Goal: Task Accomplishment & Management: Manage account settings

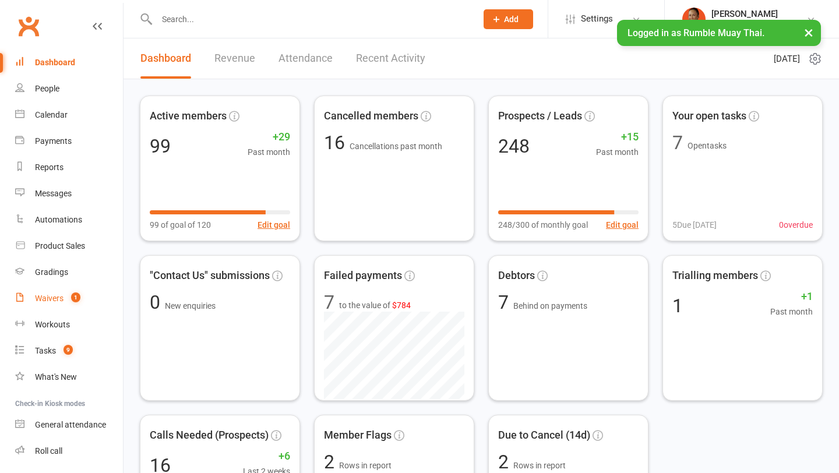
click at [57, 298] on div "Waivers" at bounding box center [49, 298] width 29 height 9
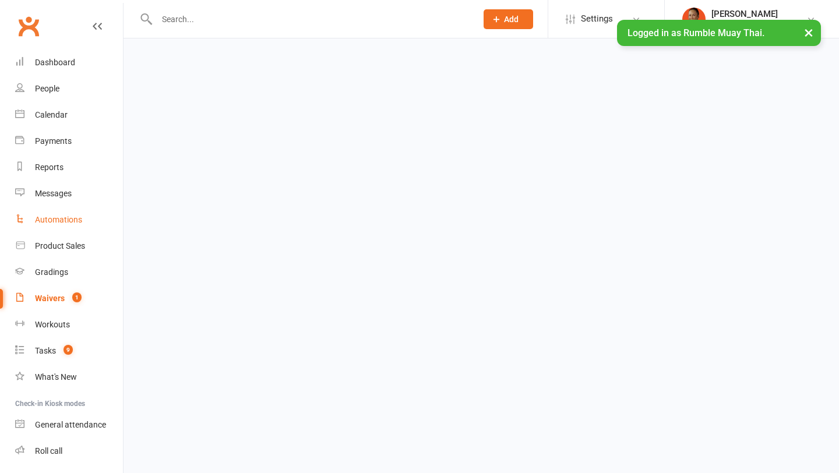
select select "100"
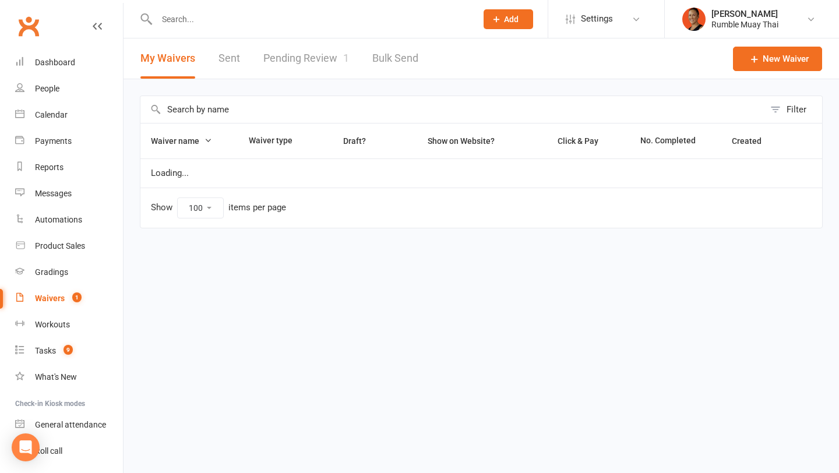
click at [301, 61] on link "Pending Review 1" at bounding box center [306, 58] width 86 height 40
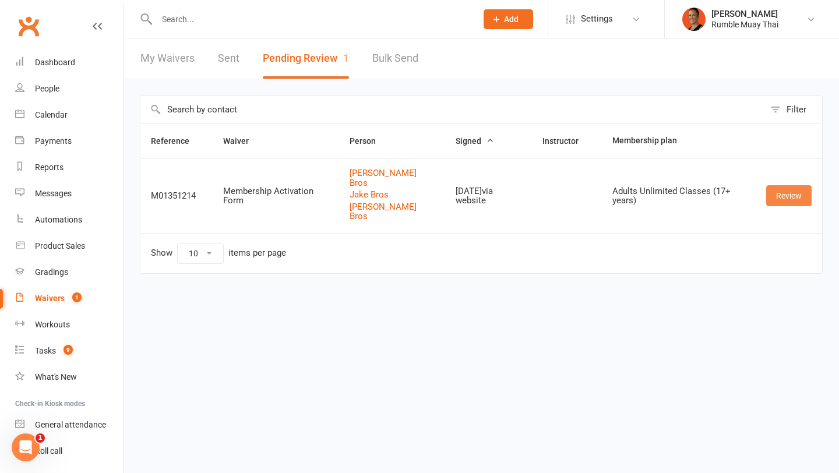
click at [778, 188] on link "Review" at bounding box center [788, 195] width 45 height 21
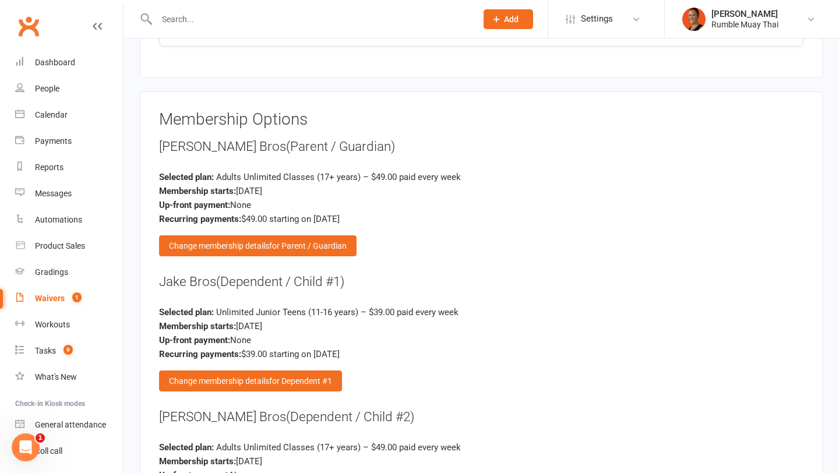
scroll to position [2328, 0]
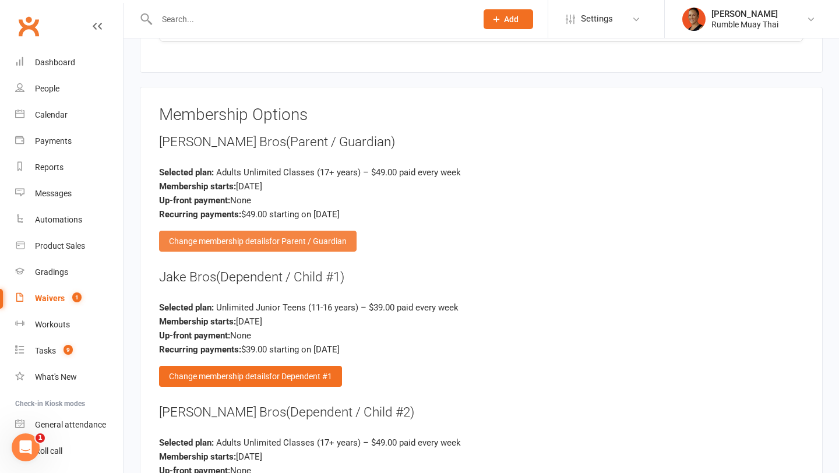
click at [291, 242] on div "Change membership details for Parent / Guardian" at bounding box center [257, 241] width 197 height 21
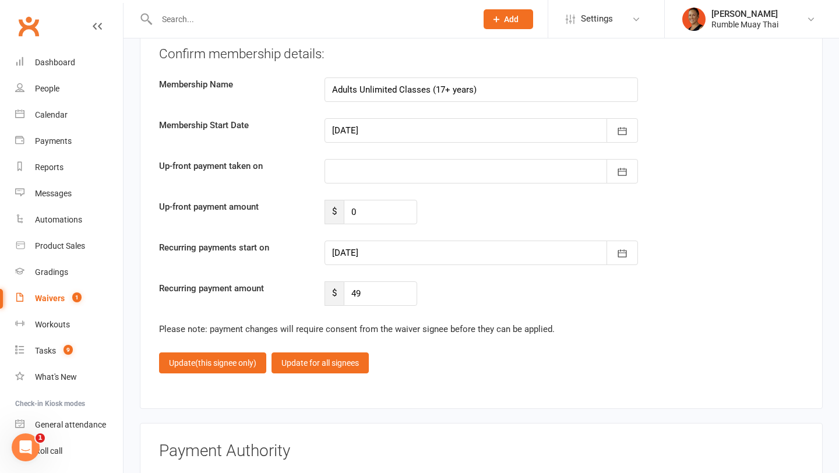
scroll to position [3431, 0]
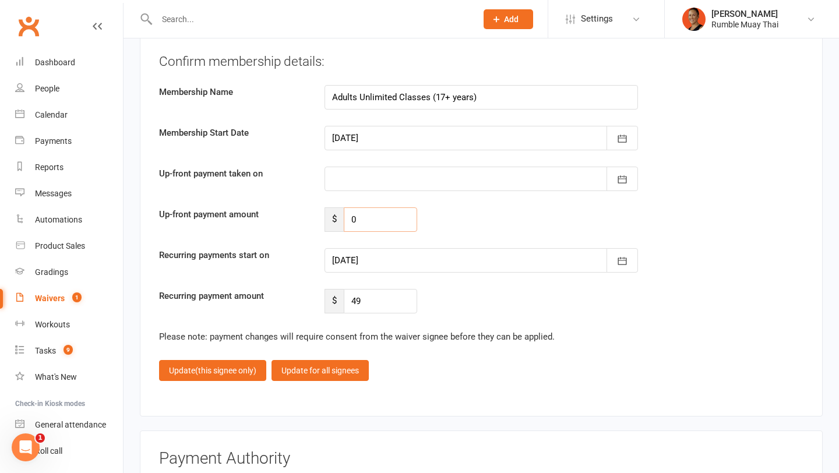
drag, startPoint x: 374, startPoint y: 210, endPoint x: 340, endPoint y: 211, distance: 33.8
click at [340, 210] on div "$ 0" at bounding box center [370, 219] width 93 height 24
type input "49"
click at [373, 263] on div at bounding box center [480, 260] width 313 height 24
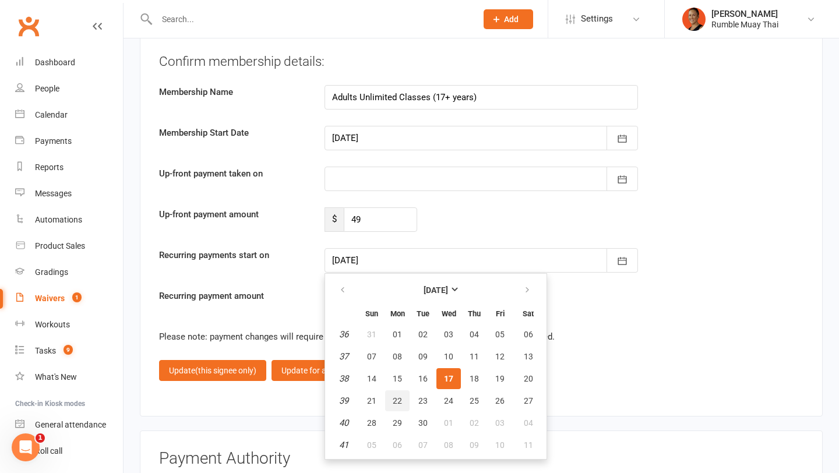
click at [397, 398] on span "22" at bounding box center [397, 400] width 9 height 9
type input "22 Sep 2025"
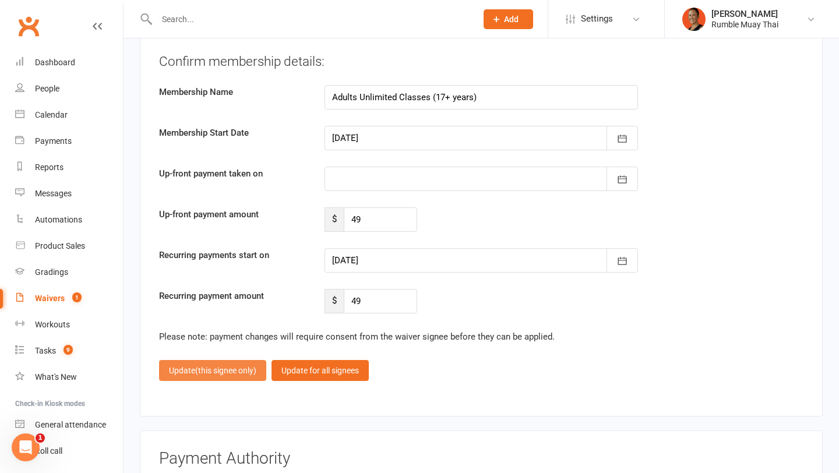
click at [238, 366] on span "(this signee only)" at bounding box center [225, 370] width 61 height 9
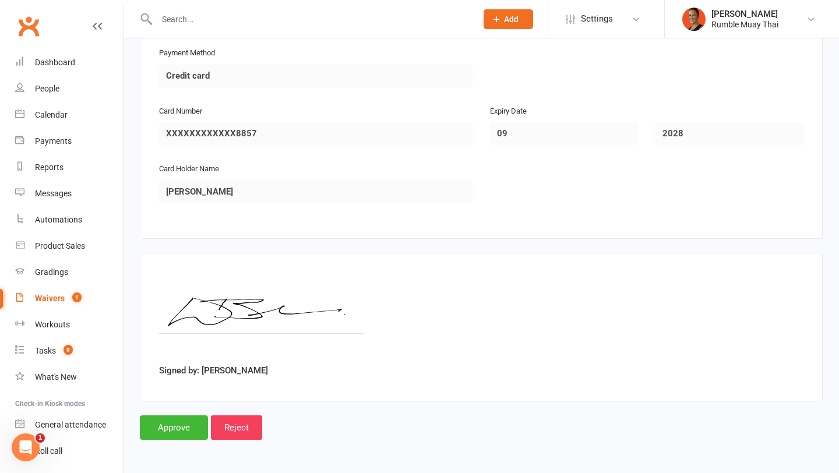
scroll to position [2895, 0]
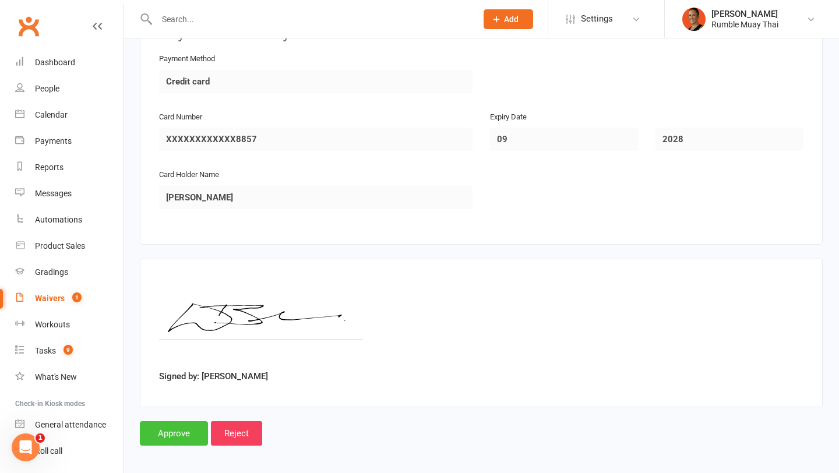
click at [187, 424] on input "Approve" at bounding box center [174, 433] width 68 height 24
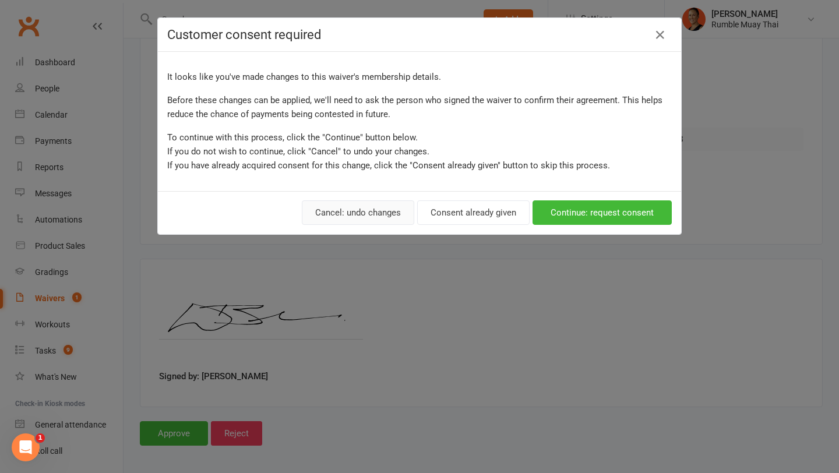
click at [378, 219] on button "Cancel: undo changes" at bounding box center [358, 212] width 112 height 24
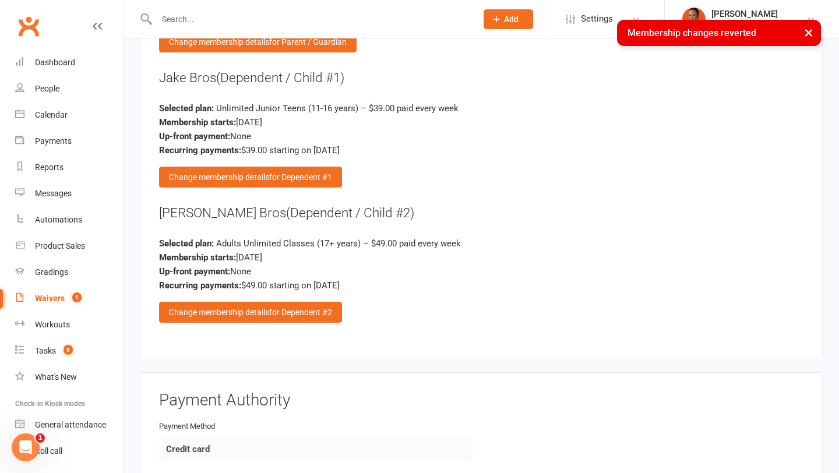
scroll to position [2527, 0]
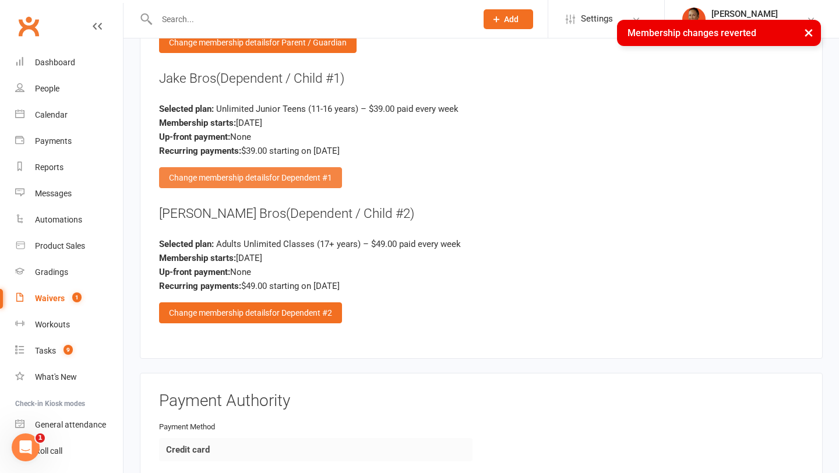
click at [326, 173] on span "for Dependent #1" at bounding box center [300, 177] width 63 height 9
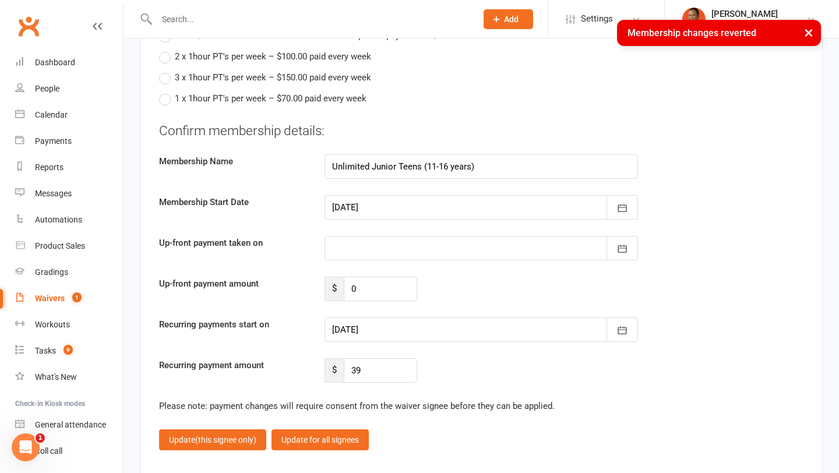
scroll to position [3449, 0]
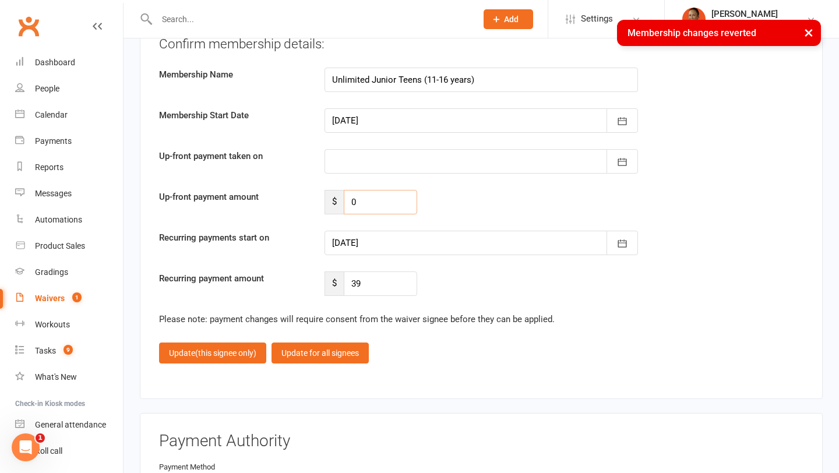
click at [363, 202] on input "0" at bounding box center [380, 202] width 73 height 24
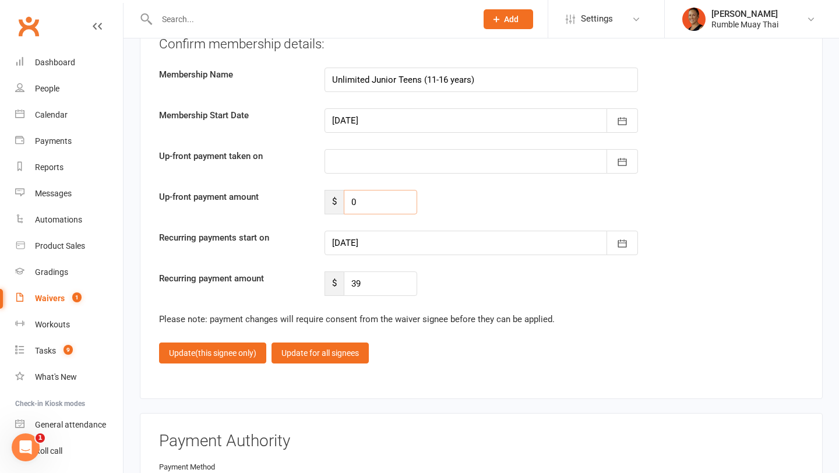
click at [363, 202] on input "0" at bounding box center [380, 202] width 73 height 24
type input "39"
click at [361, 234] on div at bounding box center [480, 243] width 313 height 24
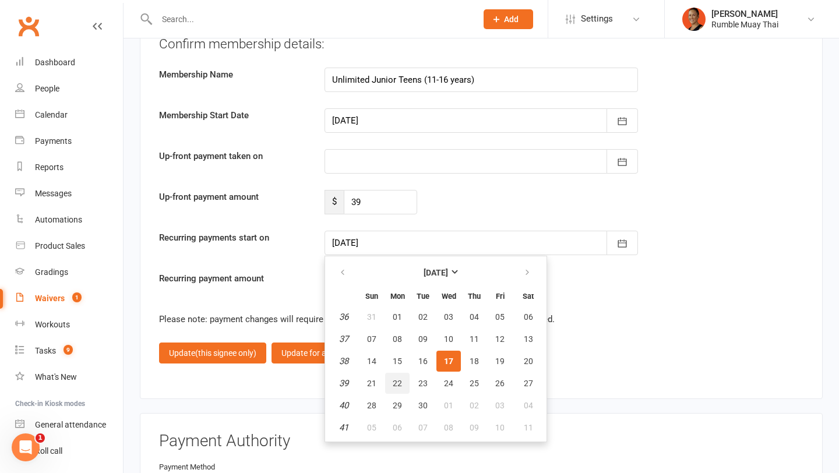
click at [401, 379] on button "22" at bounding box center [397, 383] width 24 height 21
type input "22 Sep 2025"
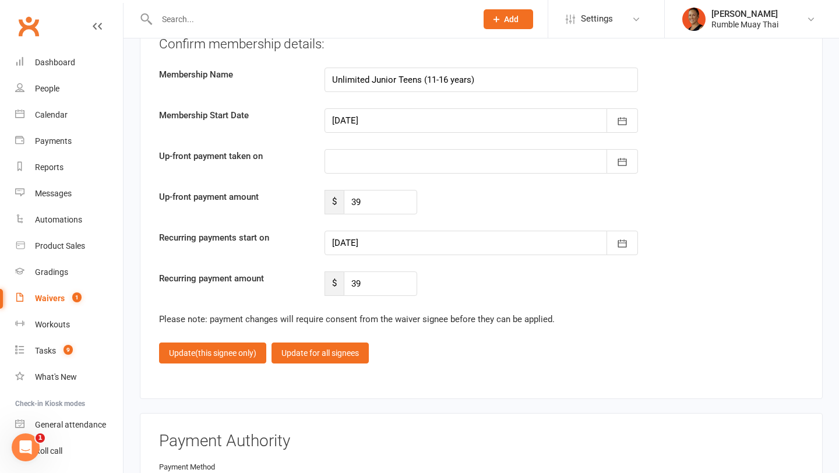
click at [366, 155] on div at bounding box center [480, 161] width 313 height 24
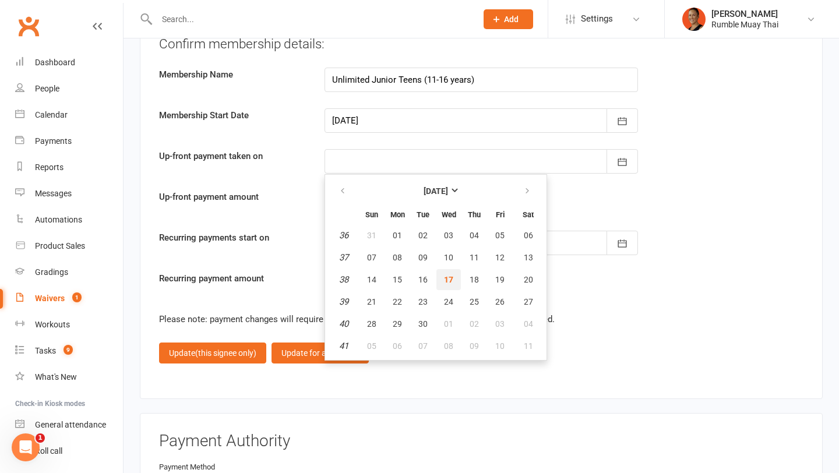
click at [447, 275] on span "17" at bounding box center [448, 279] width 9 height 9
type input "17 Sep 2025"
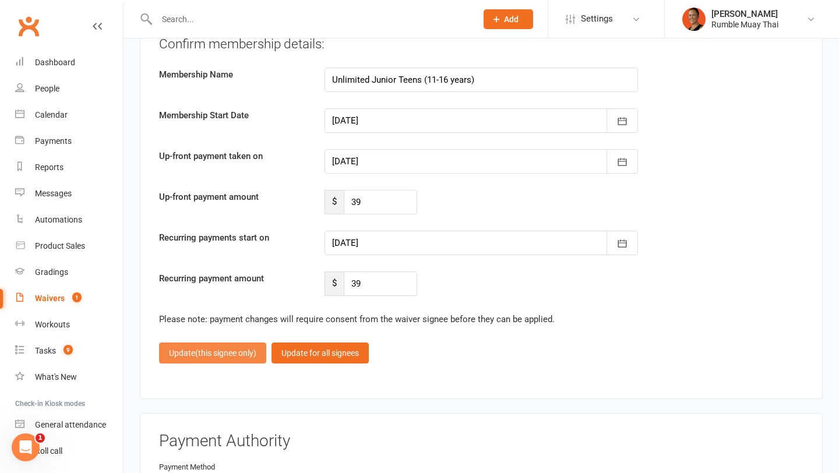
click at [251, 348] on span "(this signee only)" at bounding box center [225, 352] width 61 height 9
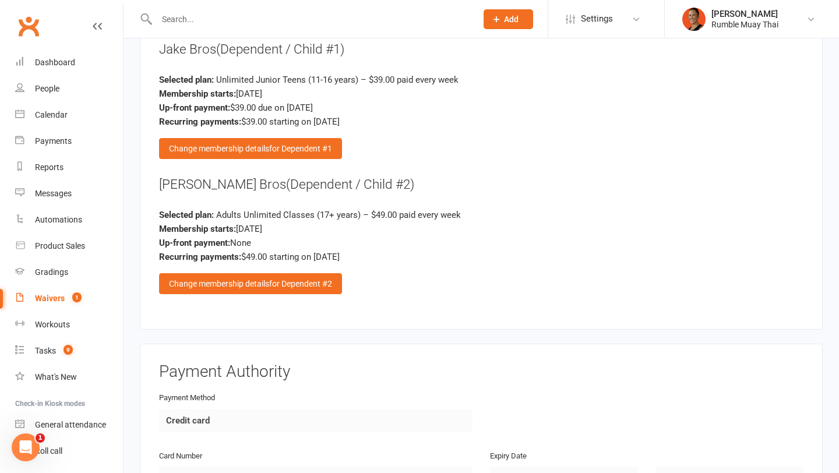
scroll to position [2518, 0]
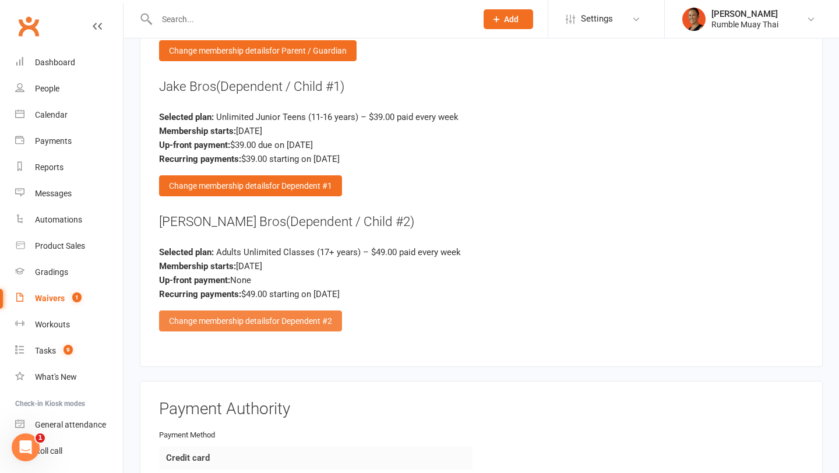
click at [275, 322] on div "Change membership details for Dependent #2" at bounding box center [250, 321] width 183 height 21
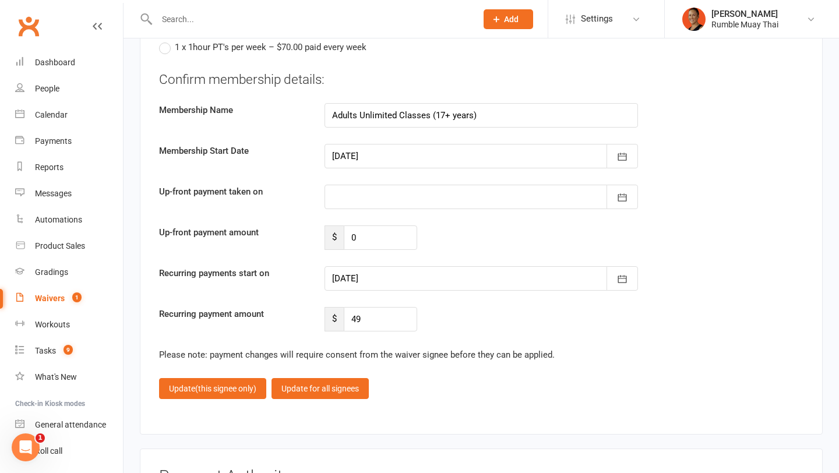
scroll to position [3419, 0]
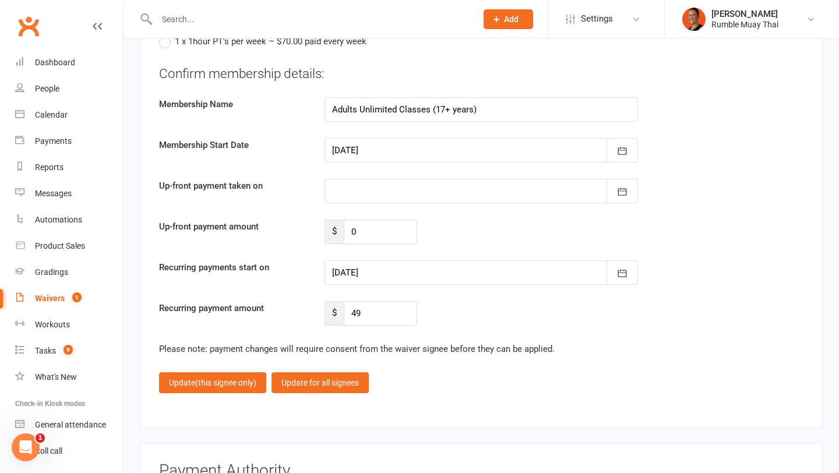
click at [345, 181] on div at bounding box center [480, 191] width 313 height 24
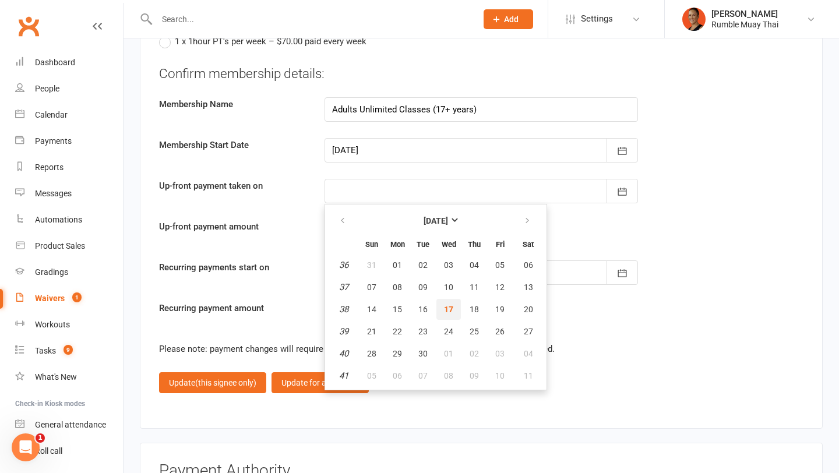
click at [446, 299] on button "17" at bounding box center [448, 309] width 24 height 21
type input "17 Sep 2025"
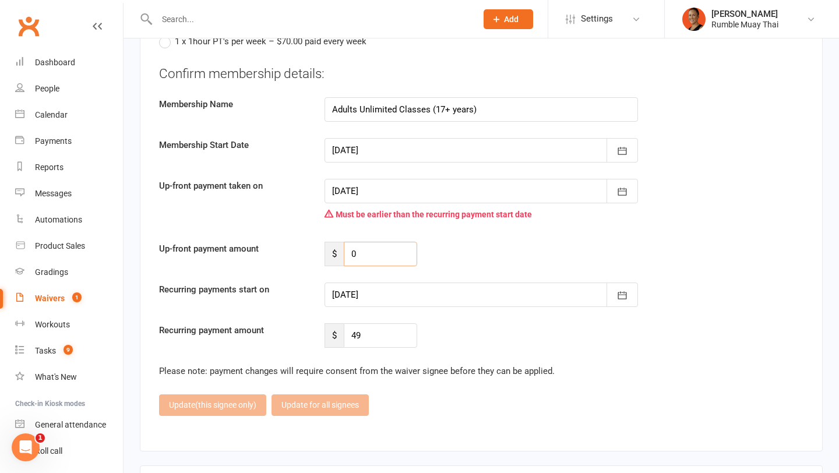
drag, startPoint x: 379, startPoint y: 248, endPoint x: 322, endPoint y: 246, distance: 57.1
click at [322, 246] on div "$ 0" at bounding box center [371, 254] width 110 height 24
type input "49"
click at [355, 288] on div at bounding box center [480, 295] width 313 height 24
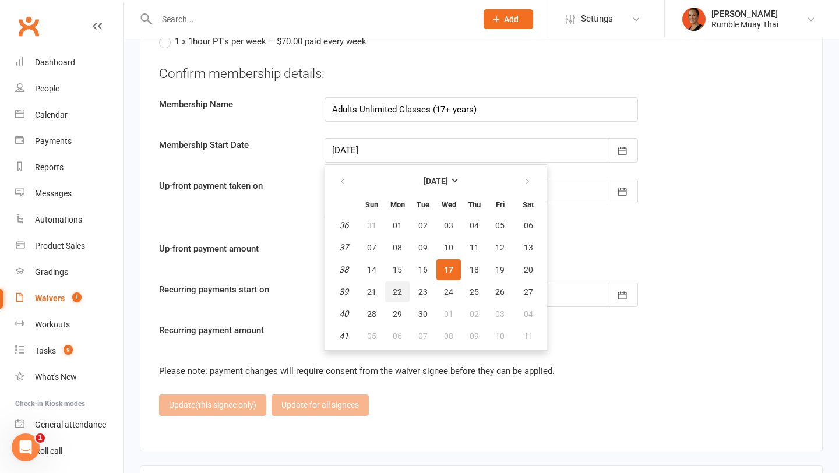
click at [401, 287] on span "22" at bounding box center [397, 291] width 9 height 9
type input "22 Sep 2025"
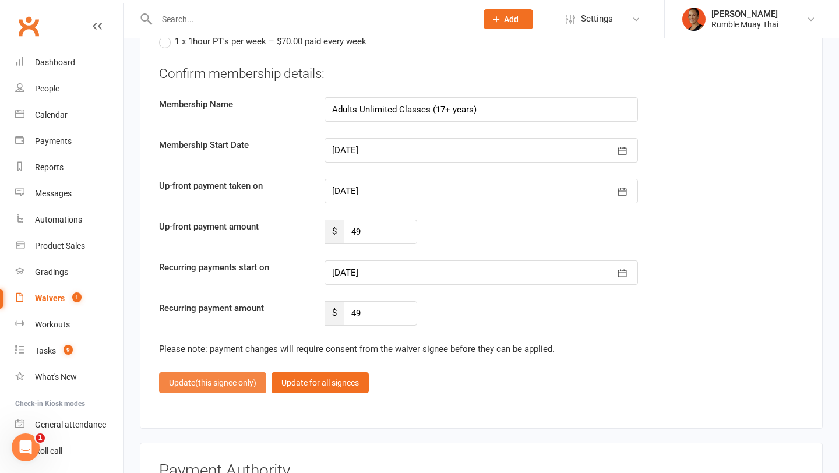
click at [238, 378] on span "(this signee only)" at bounding box center [225, 382] width 61 height 9
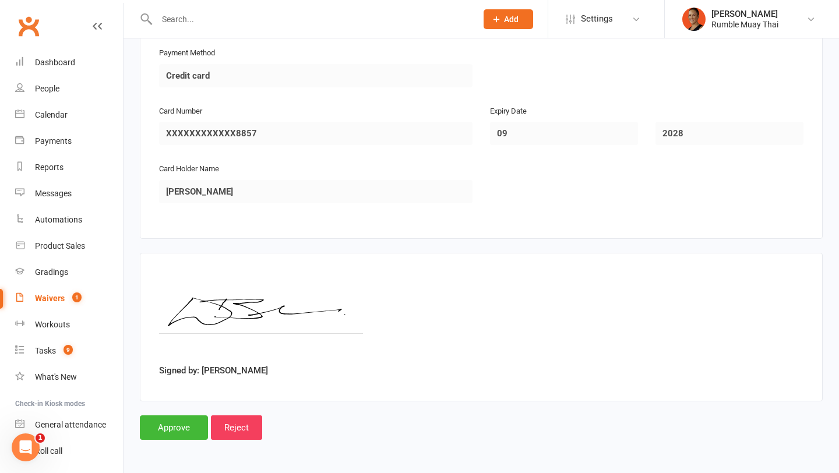
scroll to position [2895, 0]
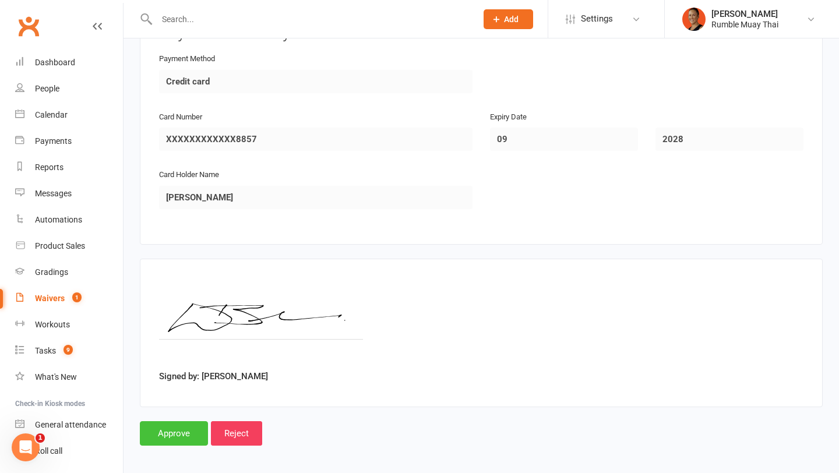
click at [178, 426] on input "Approve" at bounding box center [174, 433] width 68 height 24
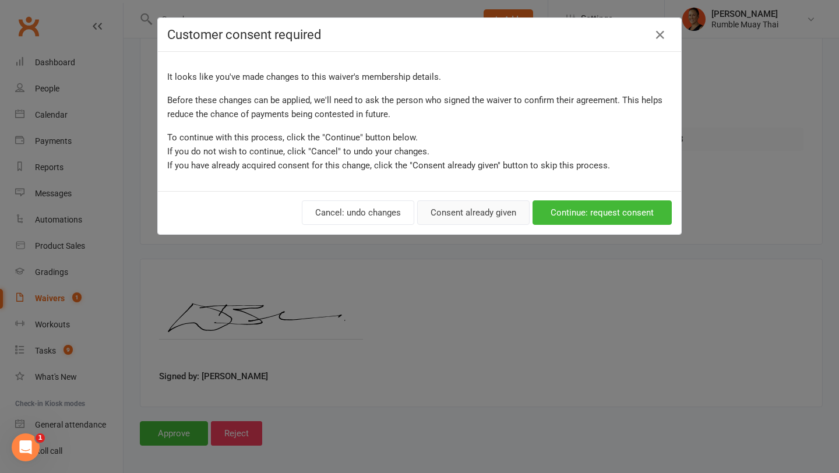
click at [491, 213] on button "Consent already given" at bounding box center [473, 212] width 112 height 24
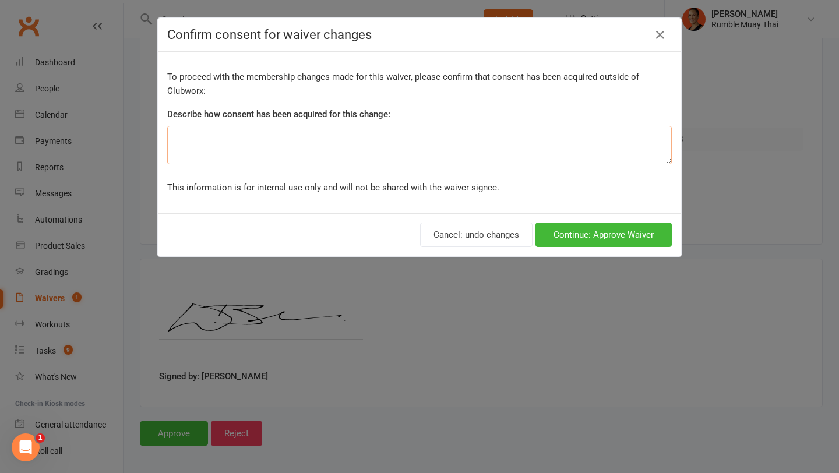
click at [407, 140] on textarea at bounding box center [419, 145] width 505 height 38
type textarea "debit day"
click at [601, 241] on button "Continue: Approve Waiver" at bounding box center [603, 235] width 136 height 24
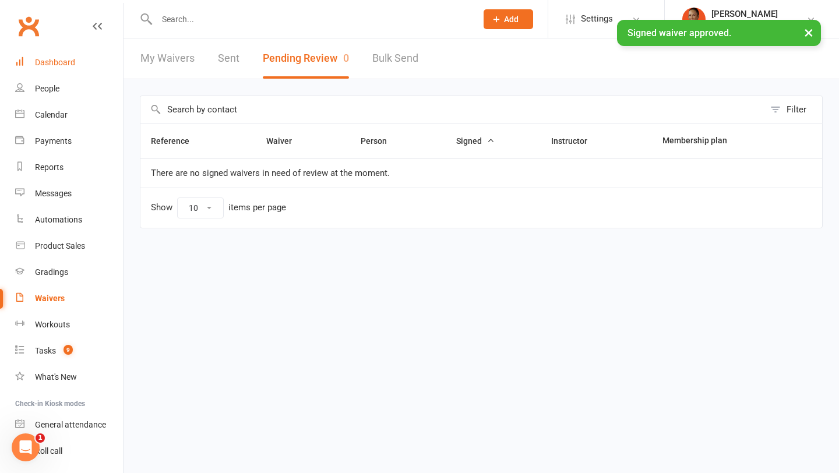
click at [76, 58] on link "Dashboard" at bounding box center [69, 63] width 108 height 26
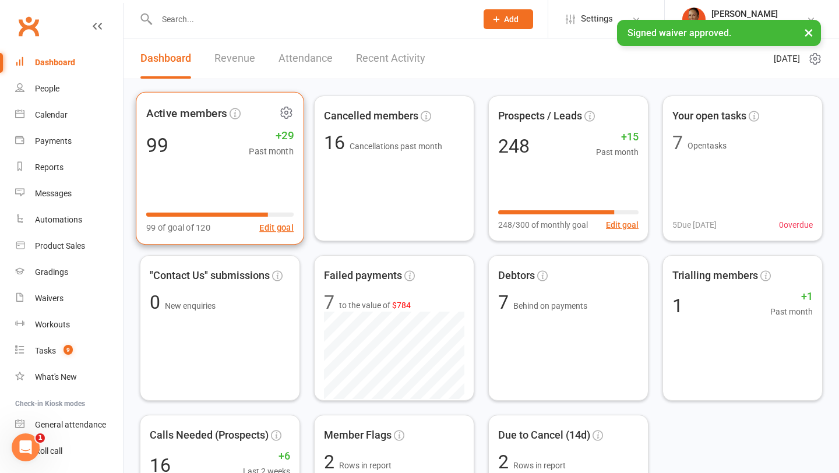
click at [285, 112] on icon at bounding box center [286, 112] width 3 height 3
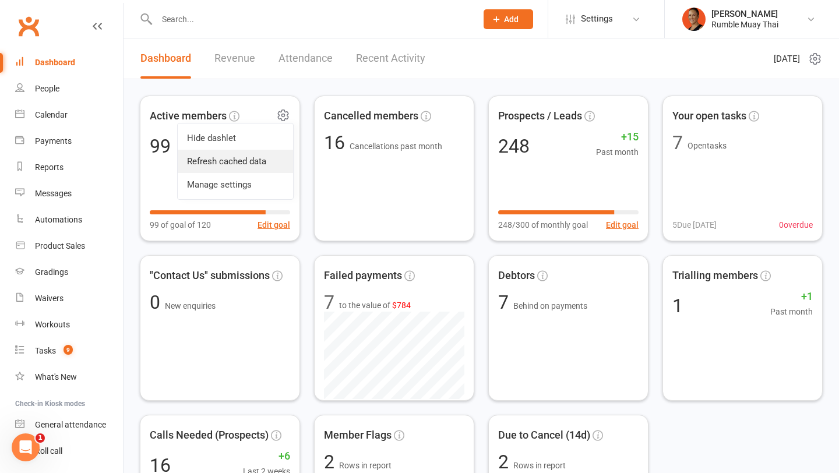
click at [255, 161] on link "Refresh cached data" at bounding box center [235, 161] width 115 height 23
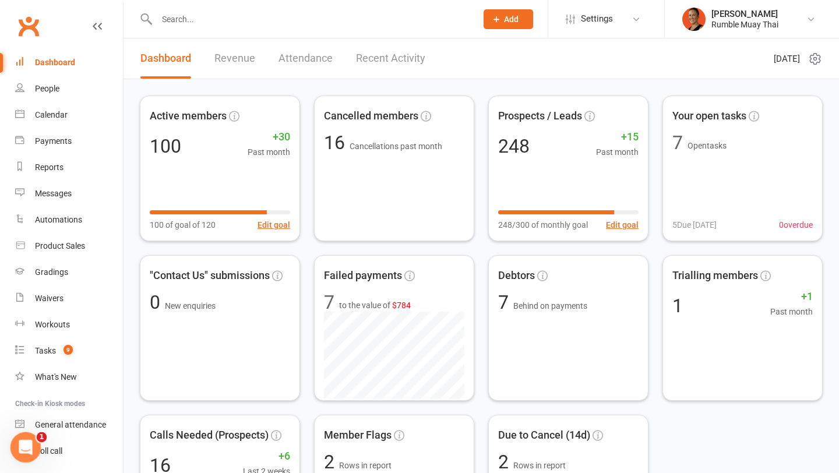
click at [19, 439] on icon "Open Intercom Messenger" at bounding box center [24, 445] width 19 height 19
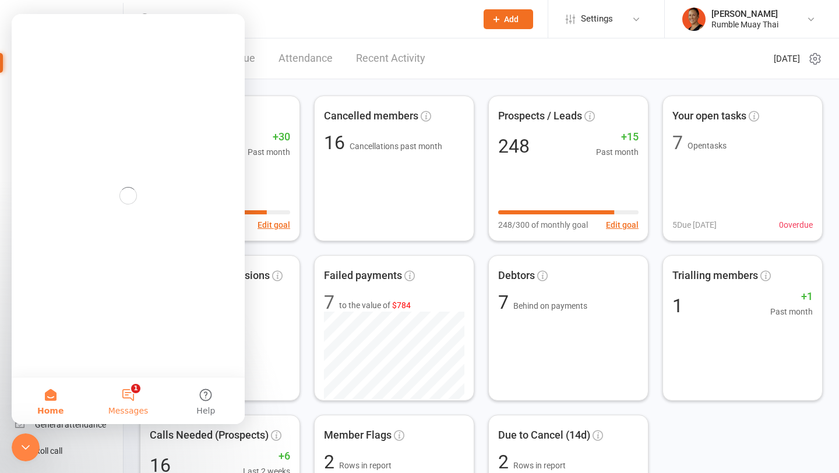
click at [125, 387] on button "1 Messages" at bounding box center [127, 401] width 77 height 47
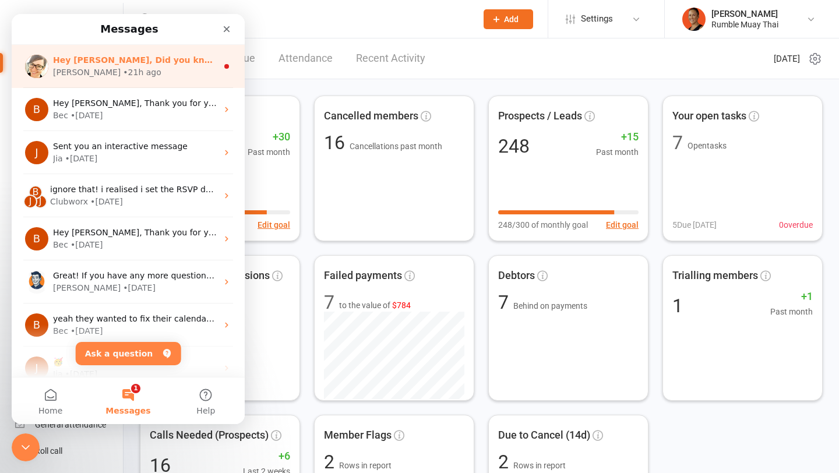
click at [128, 69] on div "Emily • 21h ago" at bounding box center [135, 72] width 164 height 12
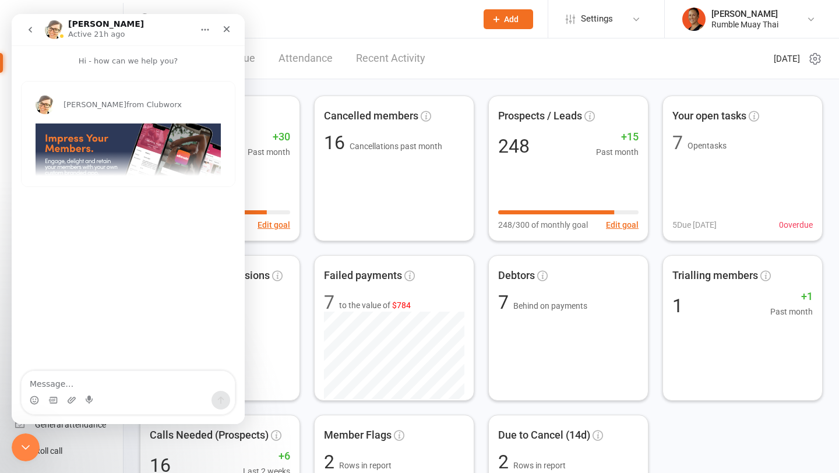
click at [119, 122] on div "Emily from Clubworx" at bounding box center [128, 103] width 213 height 42
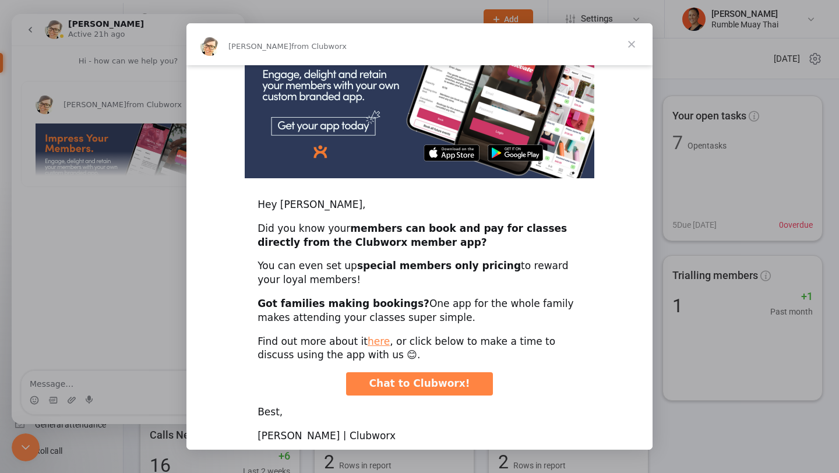
scroll to position [74, 0]
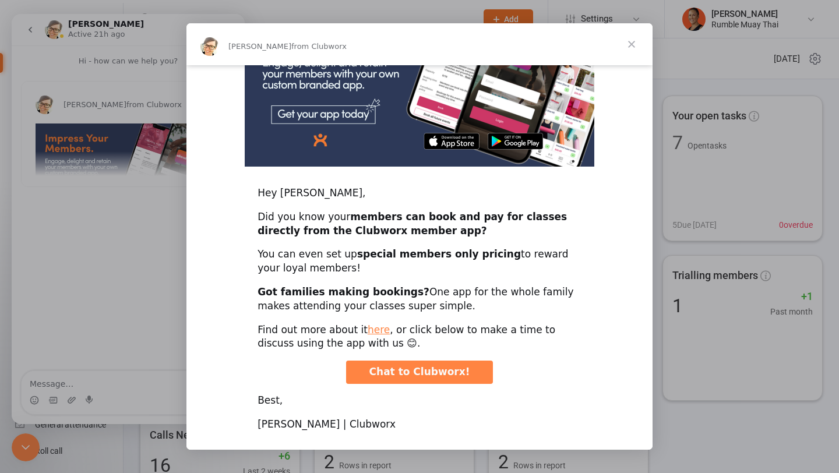
click at [628, 44] on span "Close" at bounding box center [632, 44] width 42 height 42
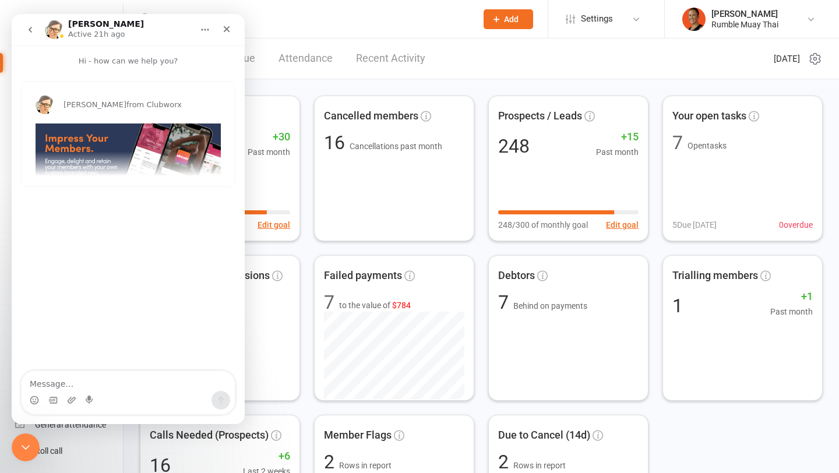
click at [38, 28] on button "go back" at bounding box center [30, 30] width 22 height 22
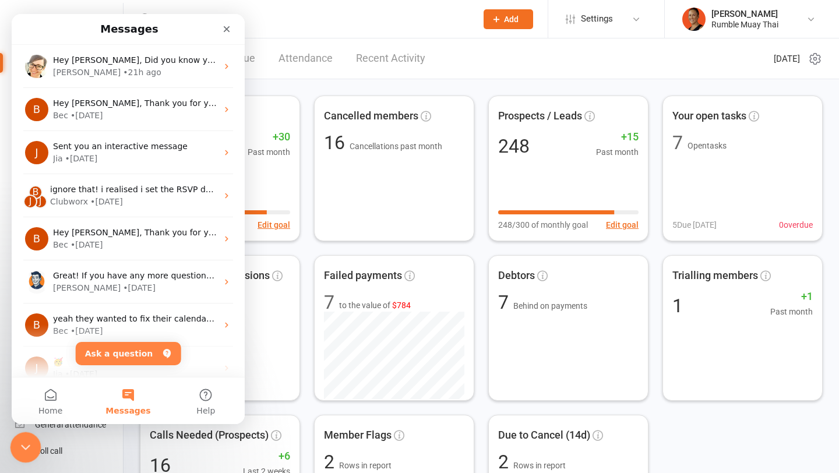
click at [23, 452] on icon "Close Intercom Messenger" at bounding box center [24, 446] width 14 height 14
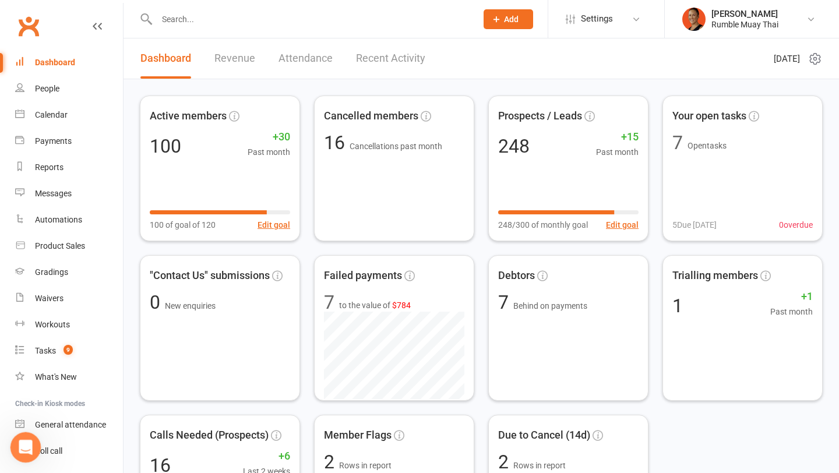
scroll to position [0, 0]
click at [70, 167] on link "Reports" at bounding box center [69, 167] width 108 height 26
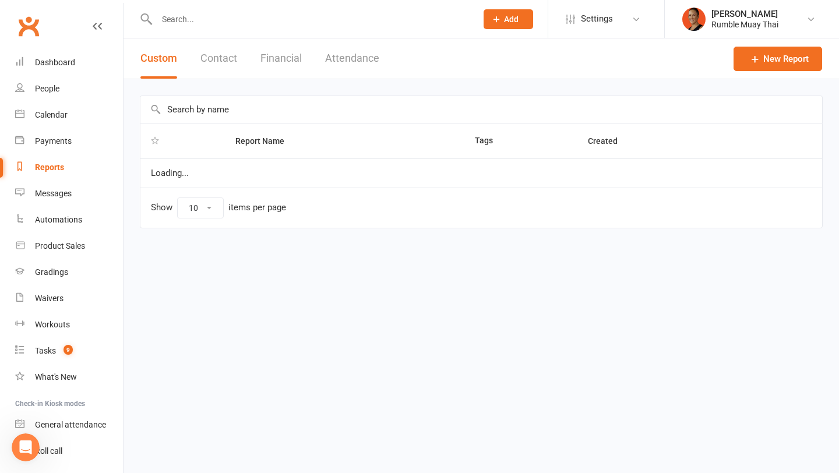
select select "100"
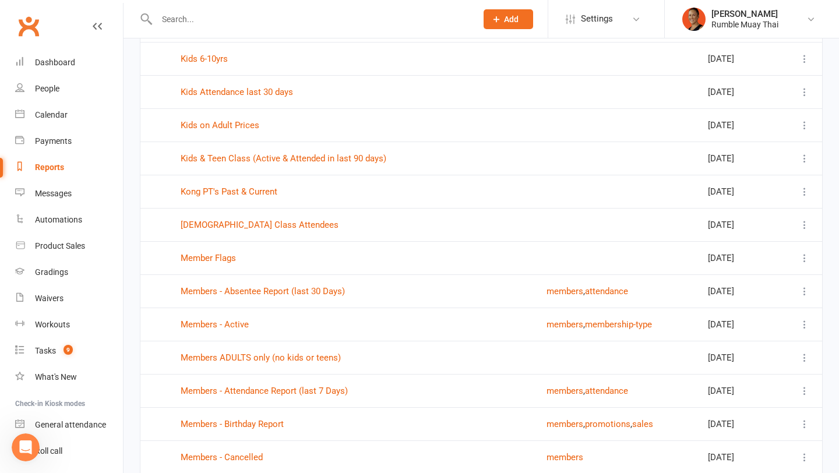
scroll to position [920, 0]
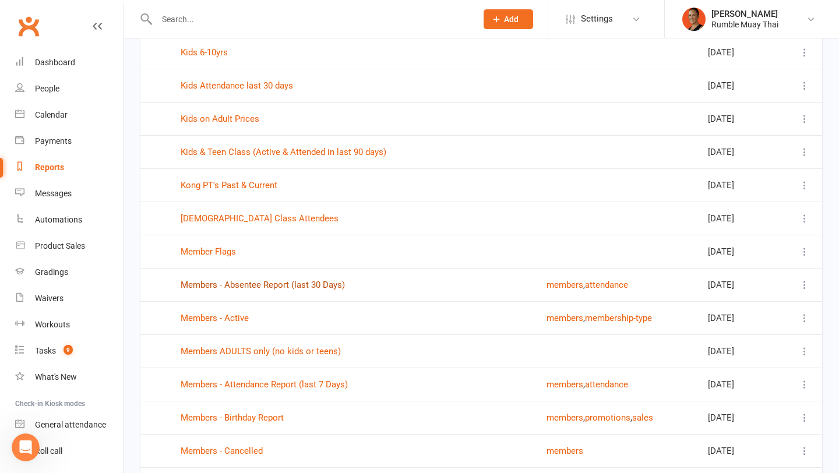
click at [239, 284] on link "Members - Absentee Report (last 30 Days)" at bounding box center [263, 285] width 164 height 10
click at [23, 447] on icon "Open Intercom Messenger" at bounding box center [24, 445] width 8 height 9
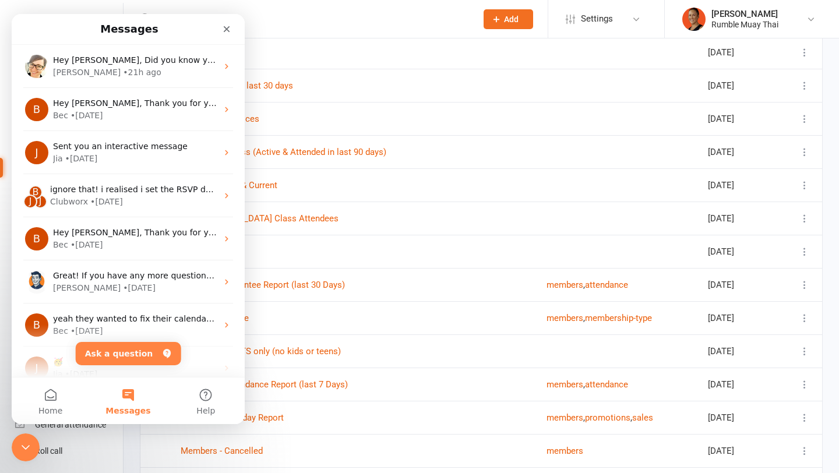
click at [541, 163] on td at bounding box center [616, 151] width 161 height 33
click at [251, 453] on link "Members - Cancelled" at bounding box center [222, 451] width 82 height 10
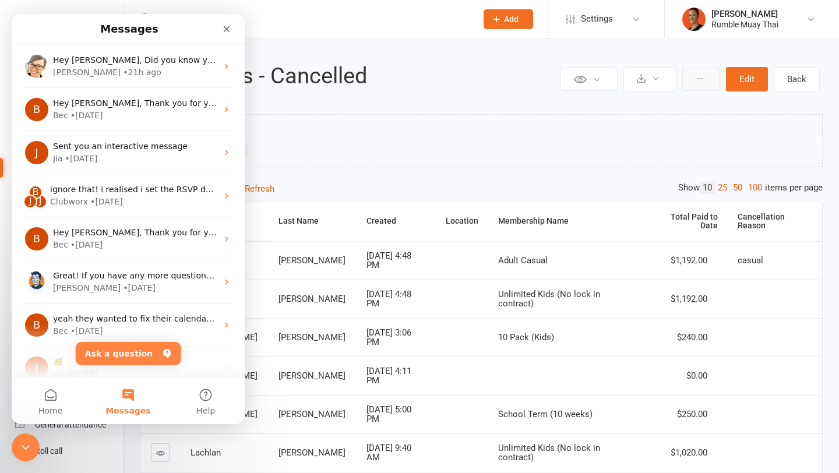
click at [704, 87] on button at bounding box center [701, 79] width 38 height 23
click at [28, 443] on icon "Close Intercom Messenger" at bounding box center [24, 446] width 14 height 14
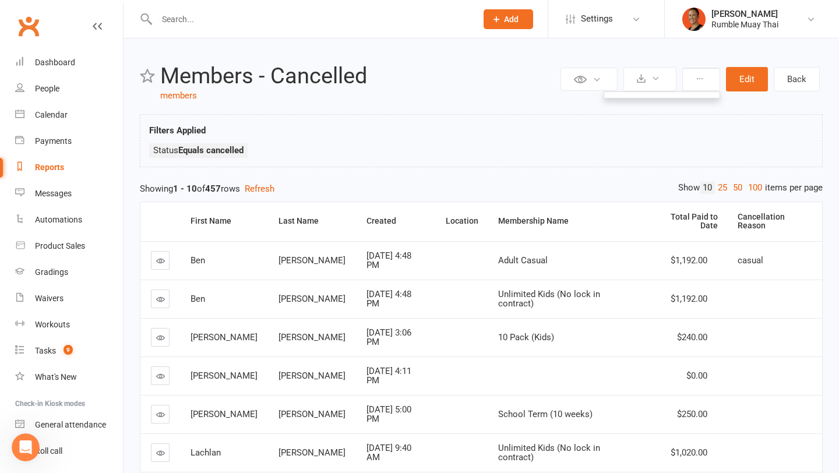
select select "100"
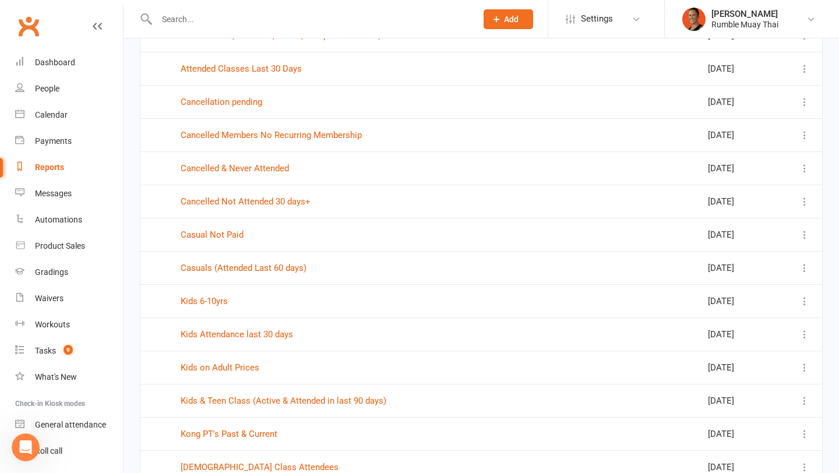
scroll to position [684, 0]
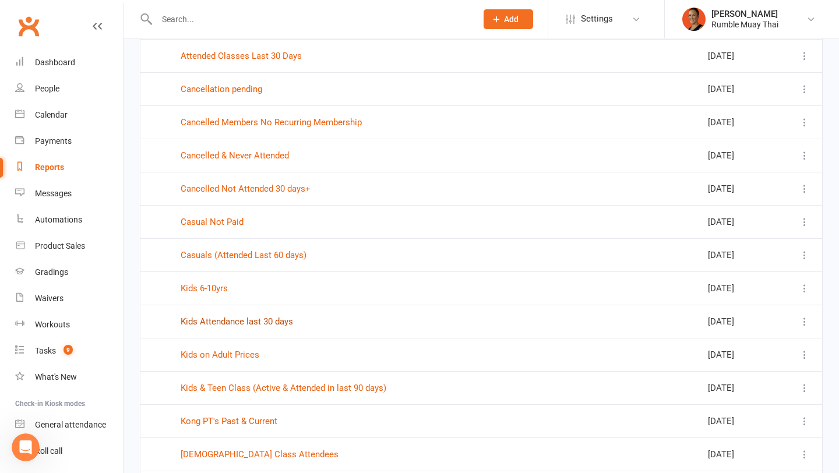
click at [218, 321] on link "Kids Attendance last 30 days" at bounding box center [237, 321] width 112 height 10
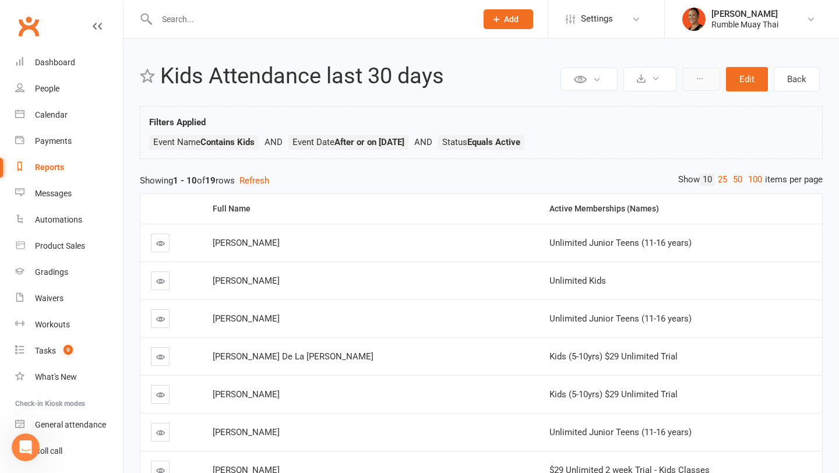
click at [697, 80] on icon at bounding box center [700, 79] width 8 height 8
click at [266, 110] on div "Filters Applied Event Name Contains Kids Event Date After or on 2025-04-01 Stat…" at bounding box center [481, 132] width 683 height 53
click at [735, 10] on div "[PERSON_NAME]" at bounding box center [744, 14] width 67 height 10
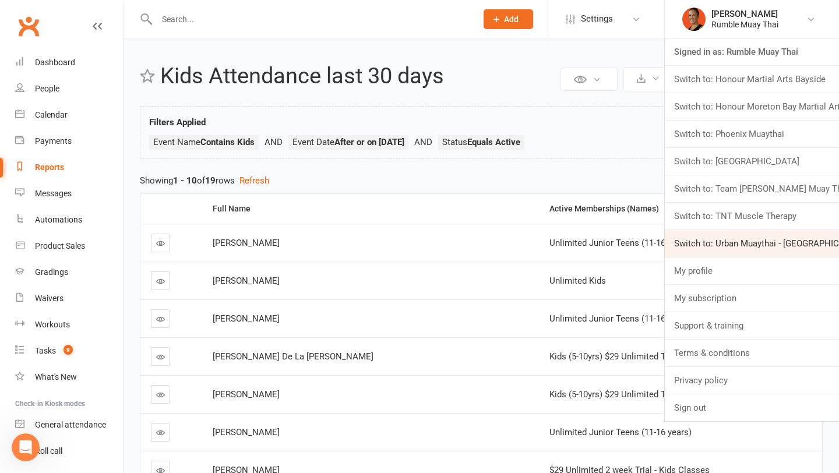
click at [756, 244] on link "Switch to: Urban Muaythai - Miami" at bounding box center [752, 243] width 174 height 27
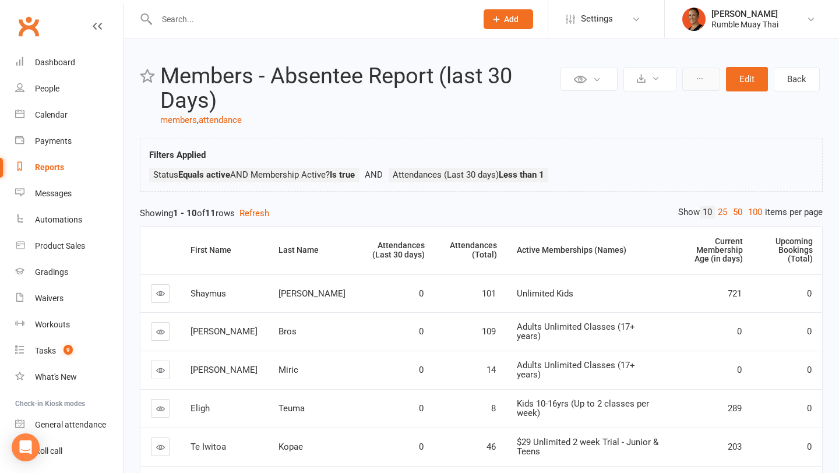
click at [708, 79] on button at bounding box center [701, 79] width 38 height 23
click at [675, 139] on div "Filters Applied Status Equals active AND Membership Active? Is true Attendances…" at bounding box center [481, 165] width 683 height 53
click at [712, 15] on div "[PERSON_NAME]" at bounding box center [744, 14] width 67 height 10
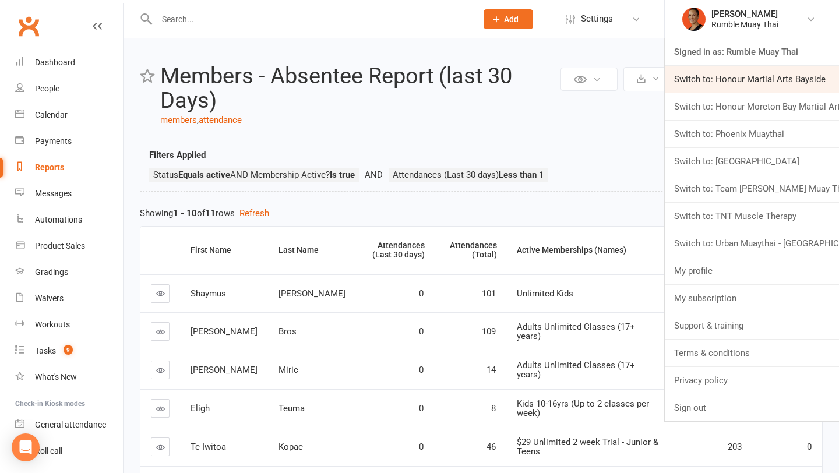
click at [728, 83] on link "Switch to: Honour Martial Arts Bayside" at bounding box center [752, 79] width 174 height 27
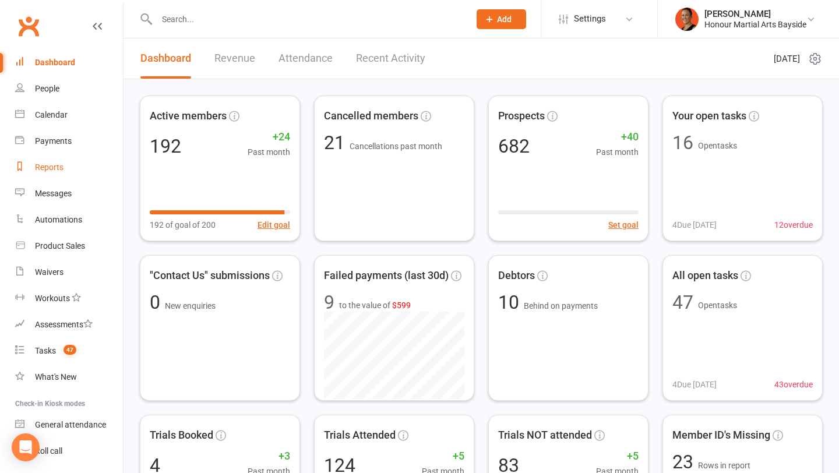
click at [53, 164] on div "Reports" at bounding box center [49, 167] width 29 height 9
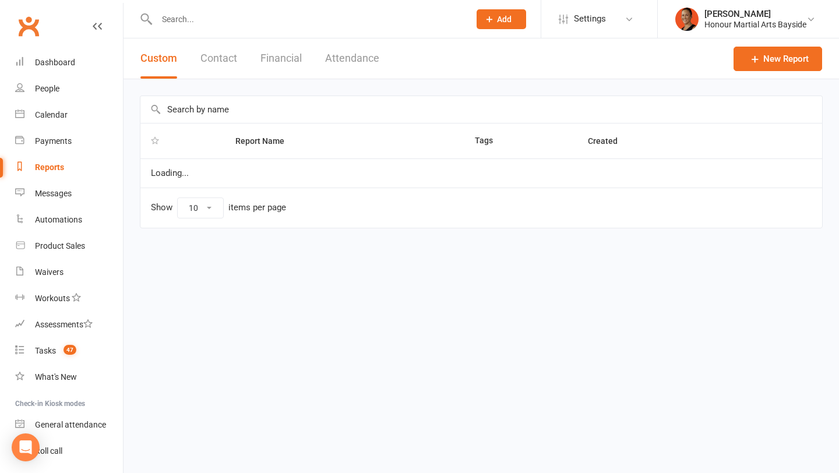
select select "100"
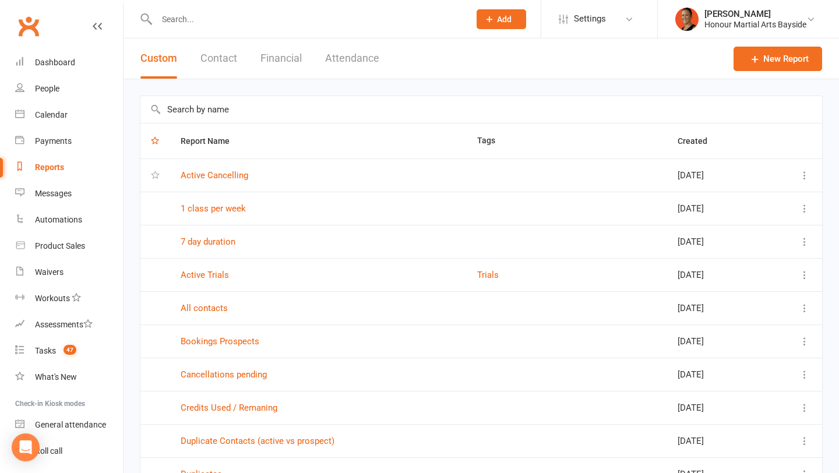
click at [299, 100] on input "text" at bounding box center [481, 109] width 682 height 27
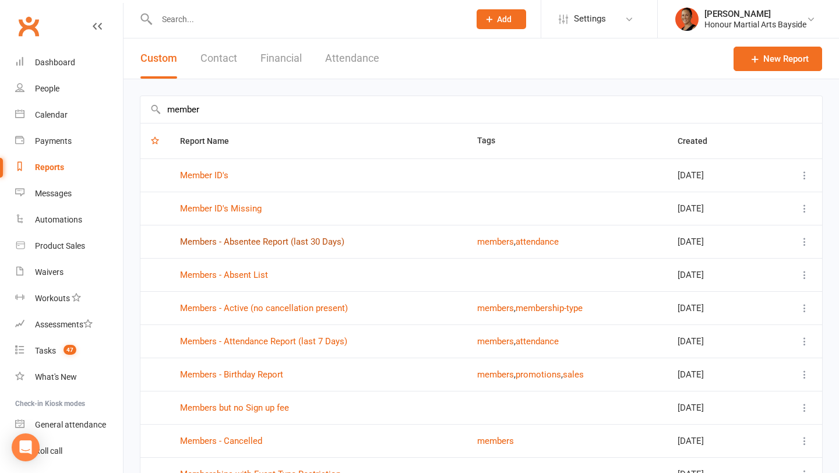
type input "member"
click at [319, 241] on link "Members - Absentee Report (last 30 Days)" at bounding box center [262, 242] width 164 height 10
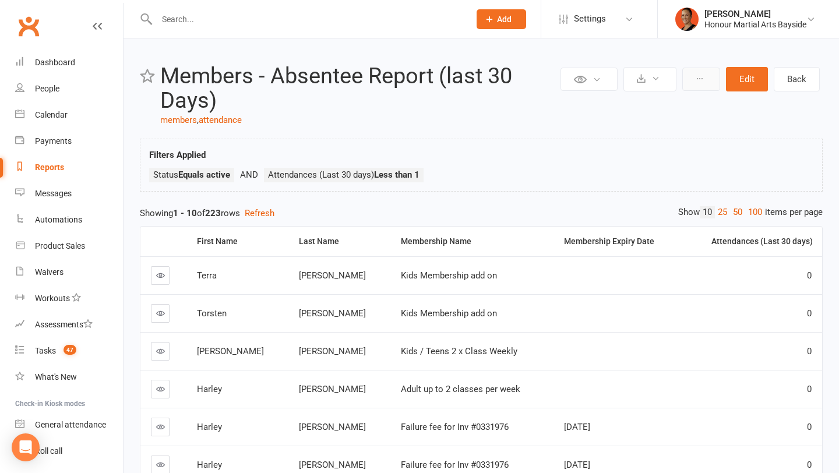
click at [692, 78] on button at bounding box center [701, 79] width 38 height 23
click at [616, 153] on div "Filters Applied Status Equals active Attendances (Last 30 days) Less than 1" at bounding box center [481, 168] width 664 height 40
click at [698, 2] on li "Melina Yung Honour Martial Arts Bayside Signed in as: Honour Martial Arts Baysi…" at bounding box center [748, 19] width 182 height 38
click at [705, 79] on button at bounding box center [701, 79] width 38 height 23
click at [497, 144] on div "Filters Applied Status Equals active Attendances (Last 30 days) Less than 1" at bounding box center [481, 165] width 683 height 53
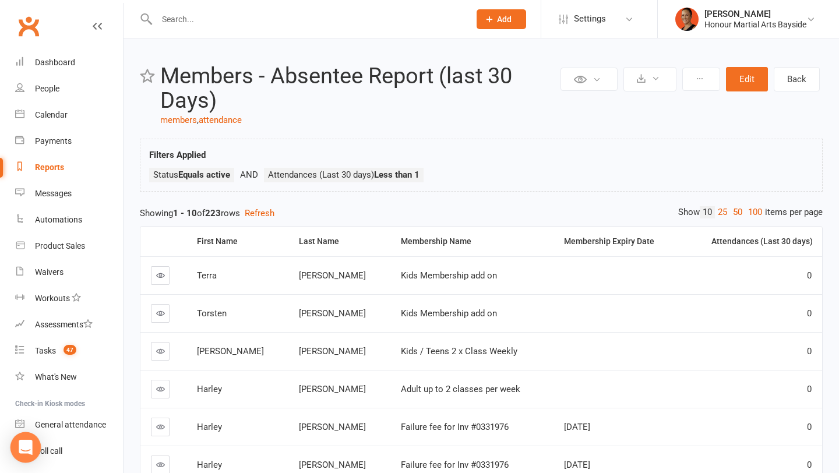
click at [24, 445] on icon "Open Intercom Messenger" at bounding box center [25, 447] width 13 height 15
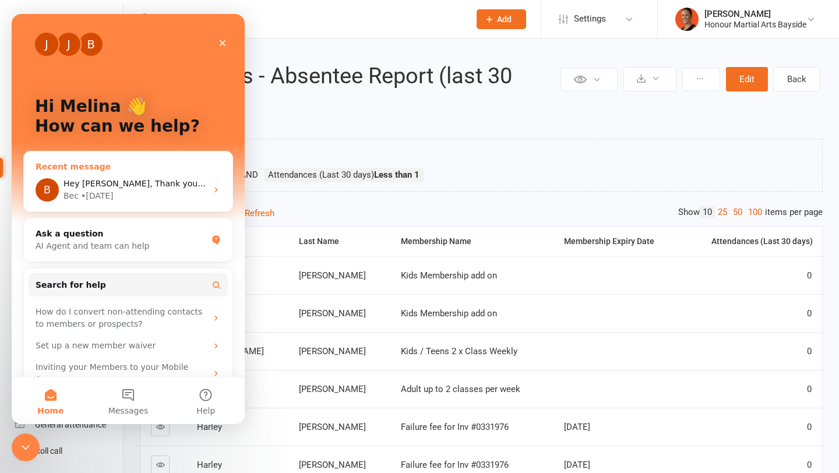
click at [153, 177] on div "B Hey Melina, Thank you for your reply. I've just spot checked Cancelled Member…" at bounding box center [128, 189] width 209 height 43
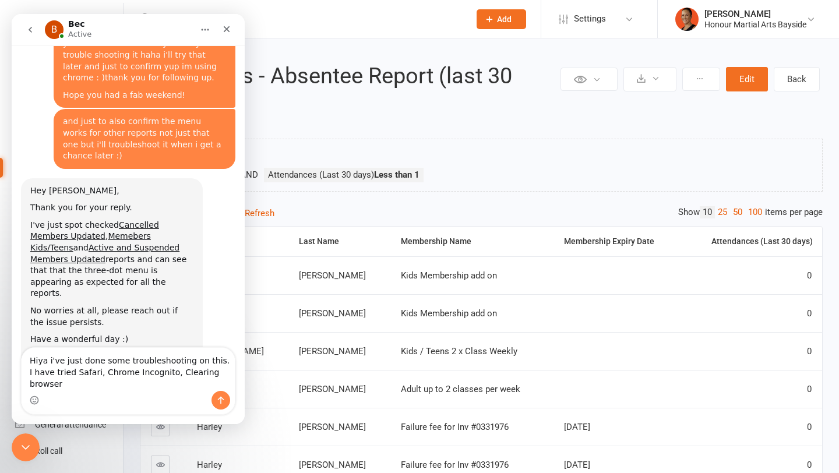
scroll to position [972, 0]
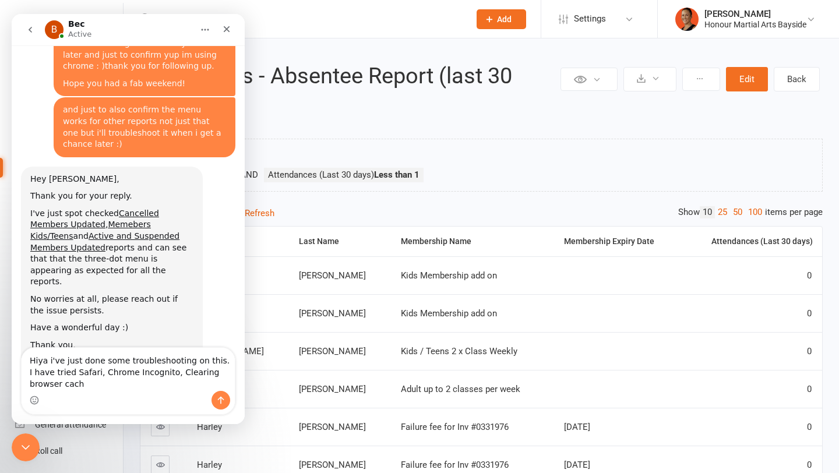
type textarea "Hiya i've just done some troubleshooting on this. I have tried Safari, Chrome I…"
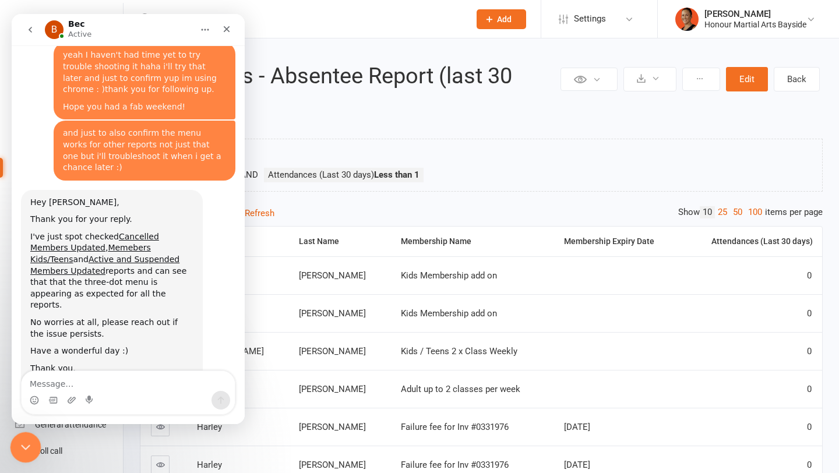
click at [28, 443] on icon "Close Intercom Messenger" at bounding box center [24, 446] width 14 height 14
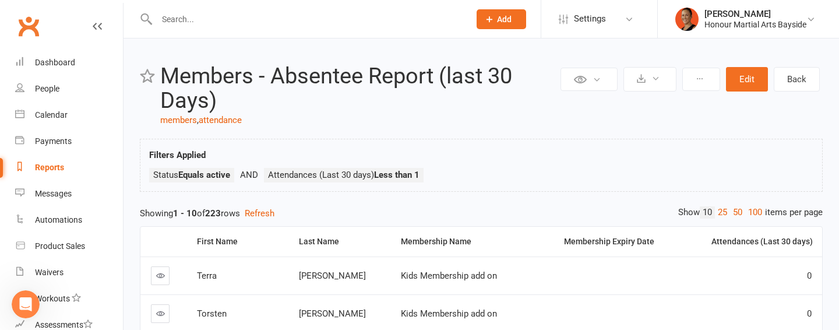
scroll to position [1090, 0]
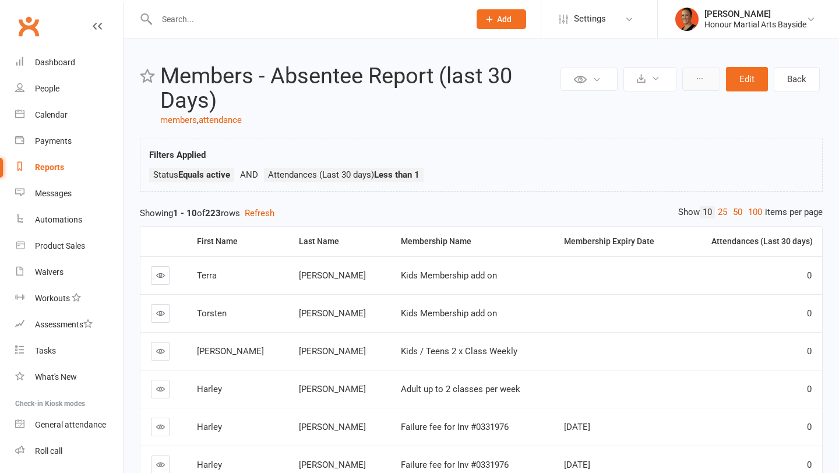
click at [707, 79] on button at bounding box center [701, 79] width 38 height 23
click at [23, 445] on icon "Open Intercom Messenger" at bounding box center [25, 447] width 13 height 15
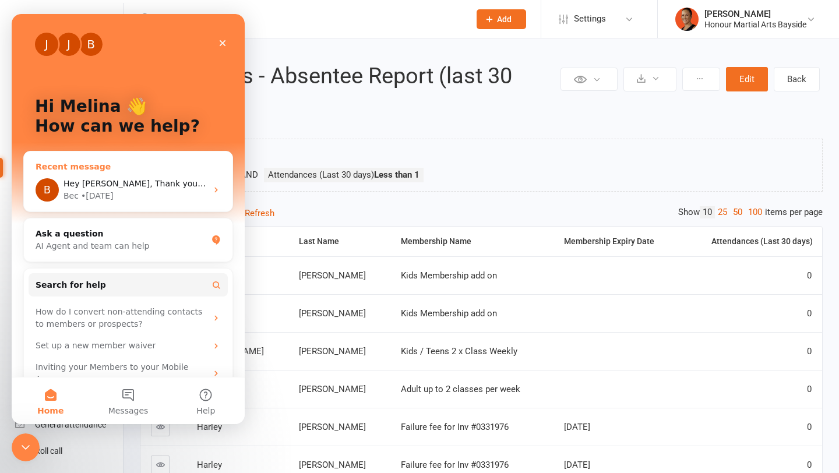
click at [154, 182] on span "Hey Melina, Thank you for your reply. I've just spot checked Cancelled Members …" at bounding box center [797, 183] width 1466 height 9
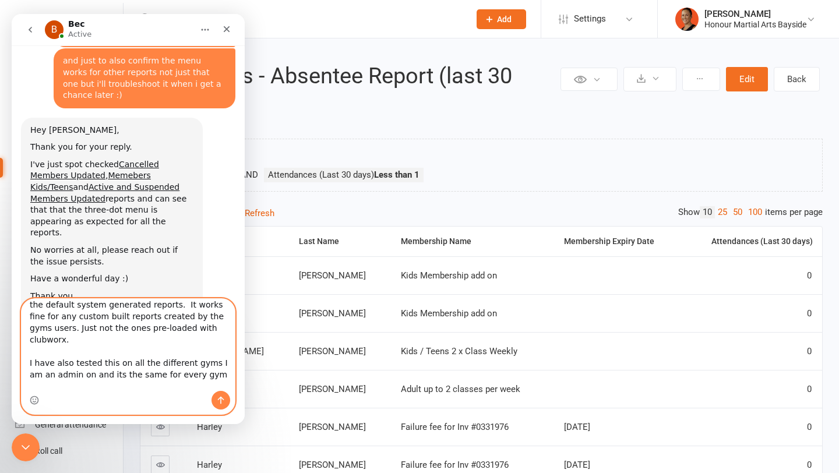
scroll to position [77, 0]
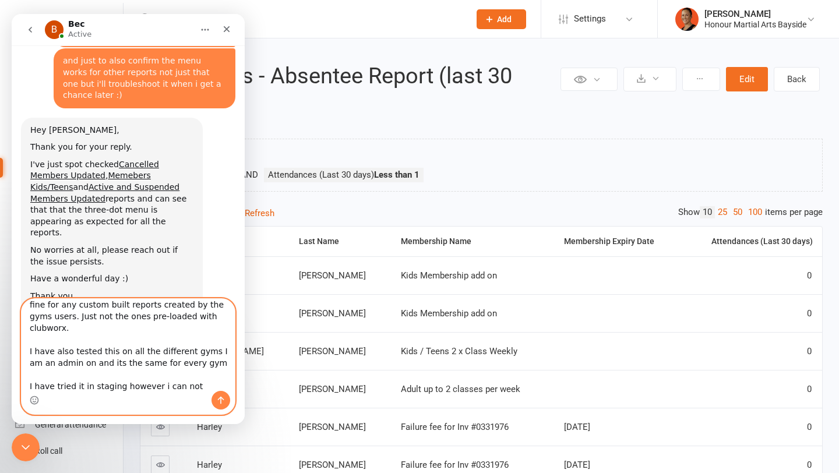
type textarea "Hiya i've just done some troubleshooting on this. I have tried Safari, Chrome I…"
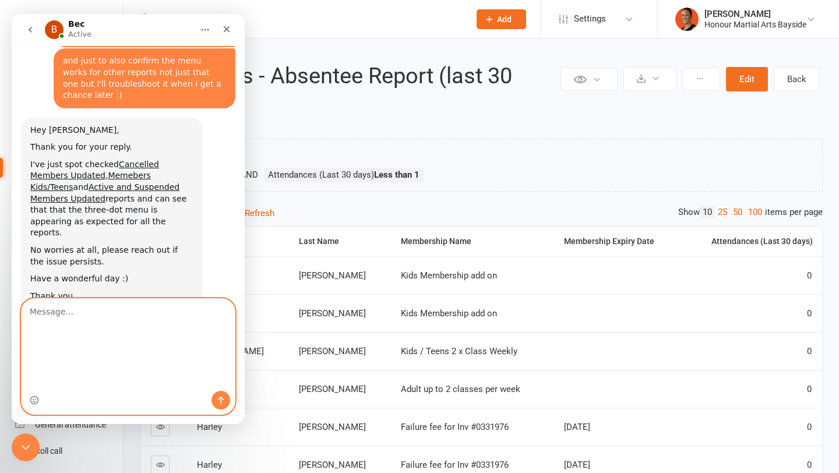
scroll to position [949, 0]
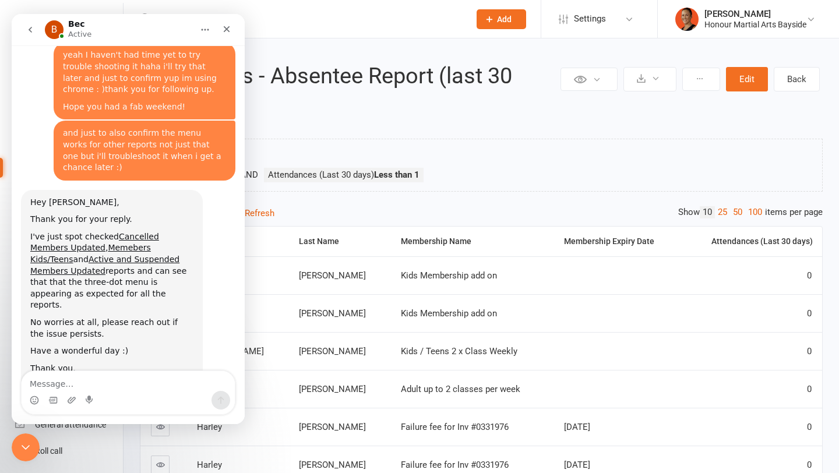
click at [757, 42] on div "Private Report Only visible by me Public Report Visible to everyone Export to C…" at bounding box center [481, 374] width 715 height 672
click at [754, 27] on div "Honour Martial Arts Bayside" at bounding box center [755, 24] width 102 height 10
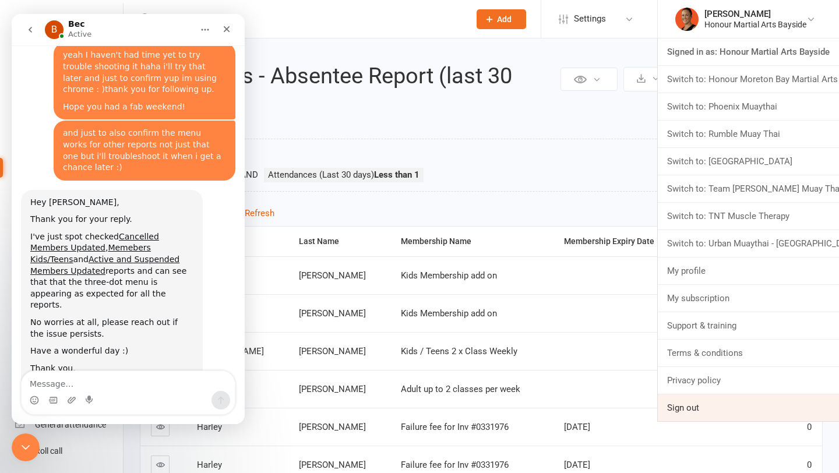
click at [682, 412] on link "Sign out" at bounding box center [748, 407] width 181 height 27
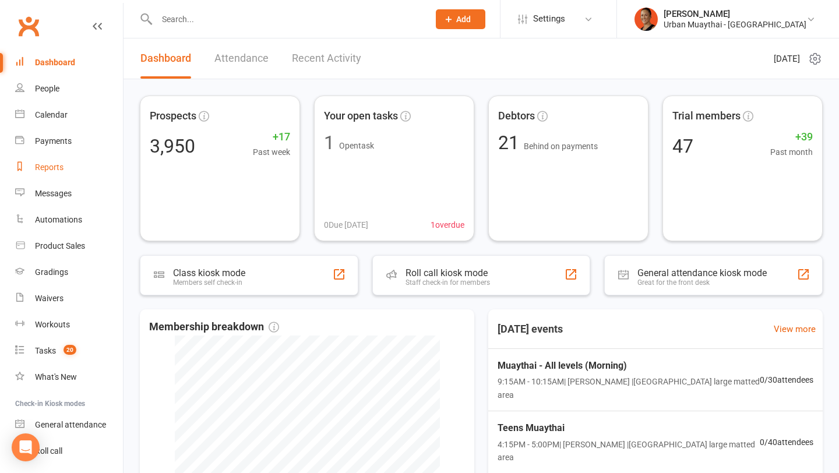
click at [59, 157] on link "Reports" at bounding box center [69, 167] width 108 height 26
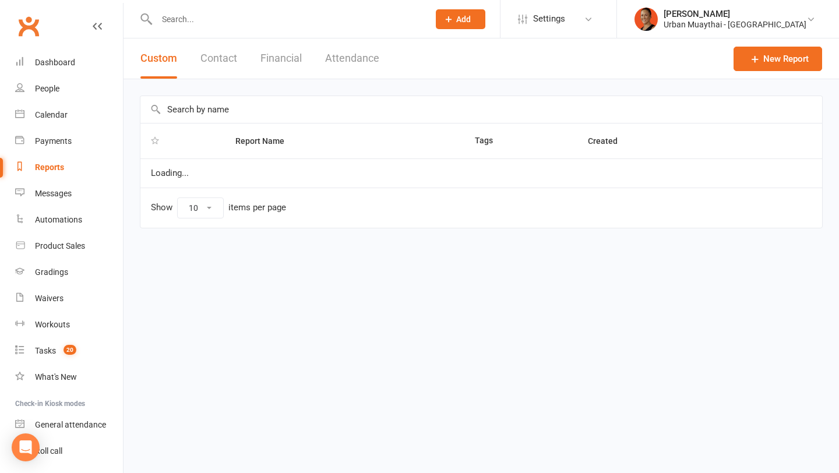
select select "100"
click at [195, 101] on input "text" at bounding box center [481, 109] width 682 height 27
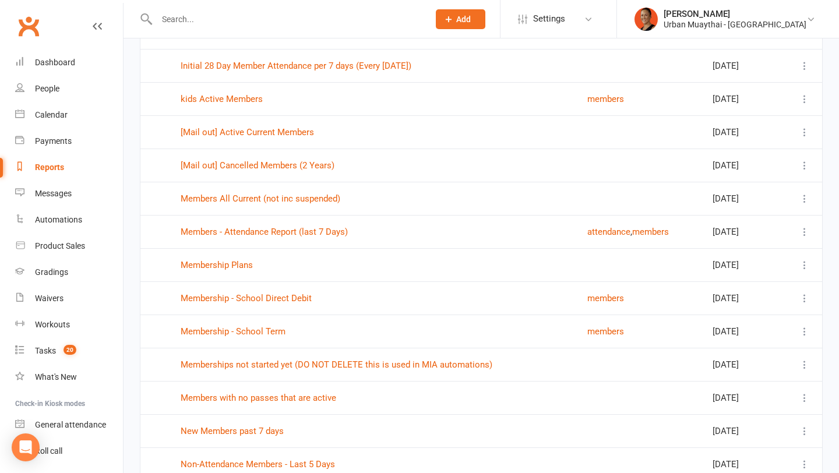
scroll to position [772, 0]
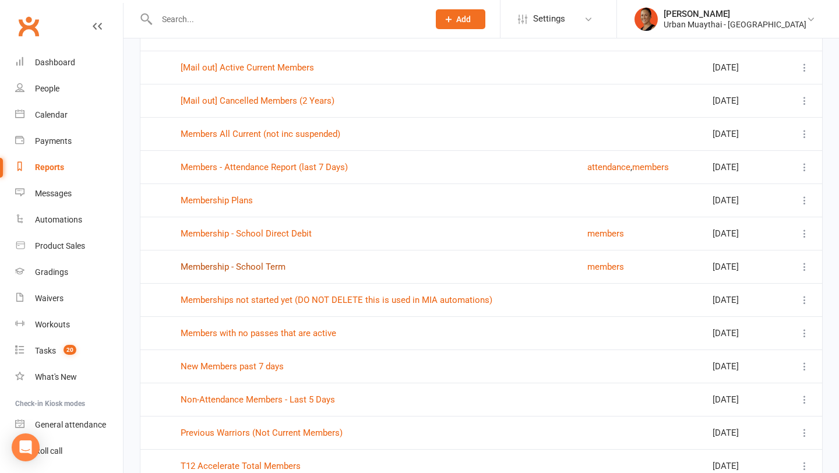
type input "member"
click at [259, 266] on link "Membership - School Term" at bounding box center [233, 267] width 105 height 10
click at [278, 170] on link "Members - Attendance Report (last 7 Days)" at bounding box center [264, 167] width 167 height 10
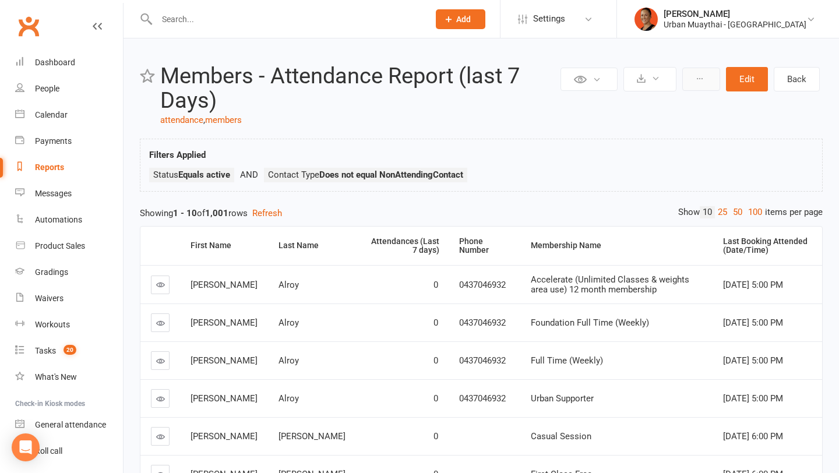
click at [700, 88] on button at bounding box center [701, 79] width 38 height 23
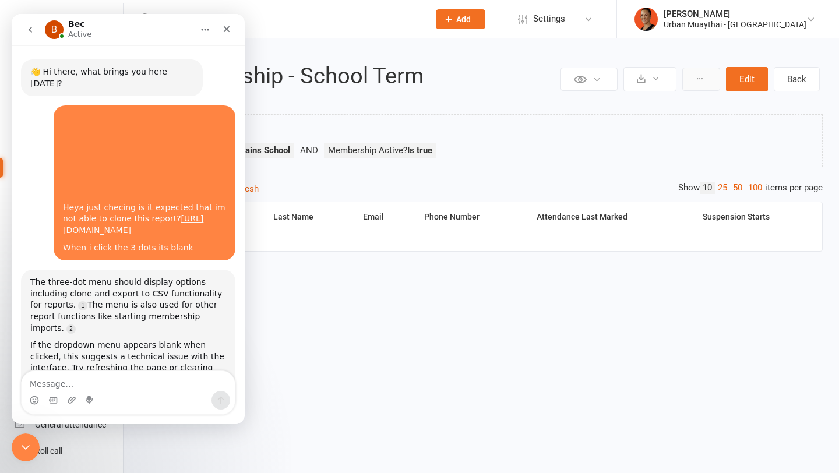
click at [689, 79] on button at bounding box center [701, 79] width 38 height 23
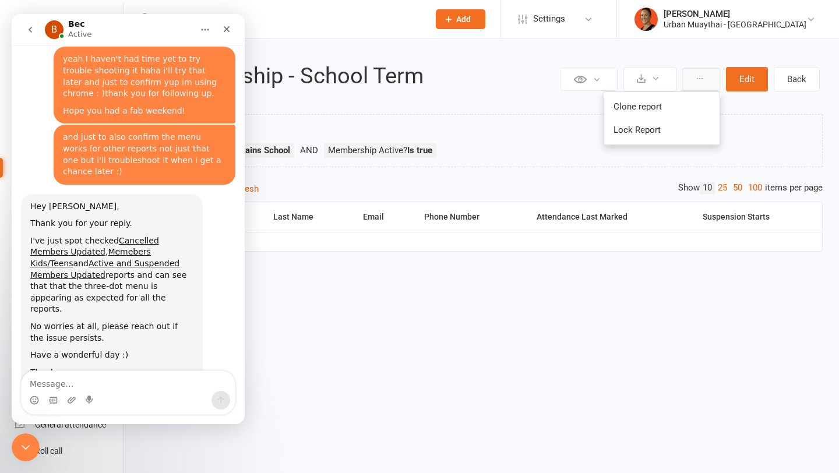
scroll to position [949, 0]
